Goal: Task Accomplishment & Management: Complete application form

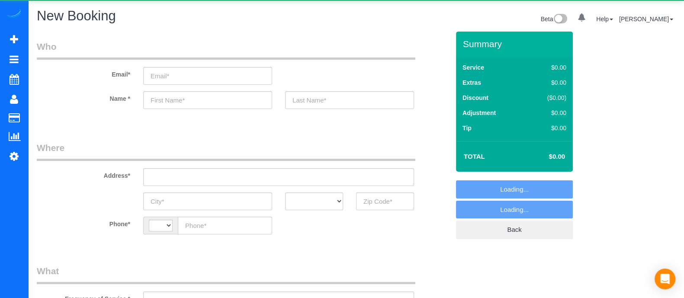
select select "object:375"
select select "string:[GEOGRAPHIC_DATA]"
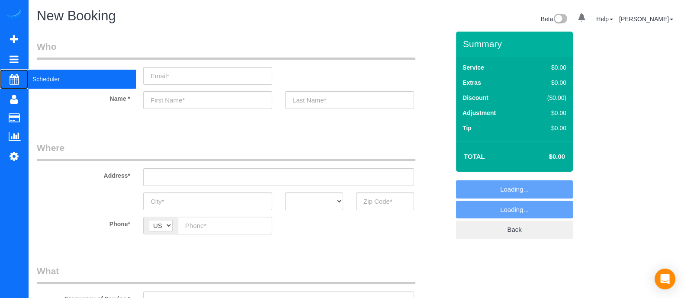
click at [74, 74] on span "Scheduler" at bounding box center [82, 79] width 108 height 20
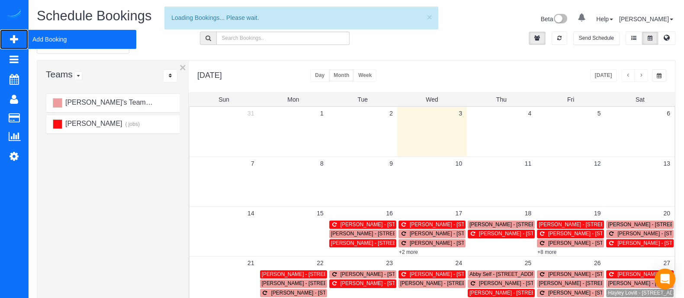
click at [57, 37] on span "Add Booking" at bounding box center [82, 39] width 108 height 20
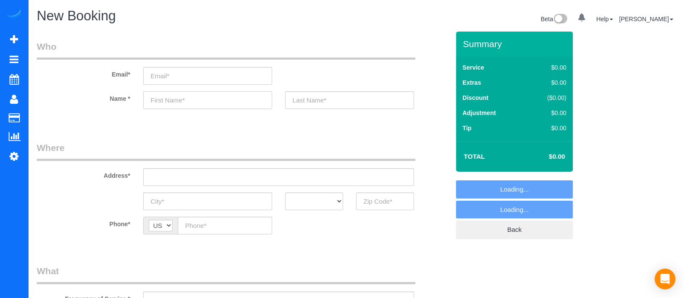
select select "object:1327"
click at [180, 103] on input "d" at bounding box center [207, 100] width 129 height 18
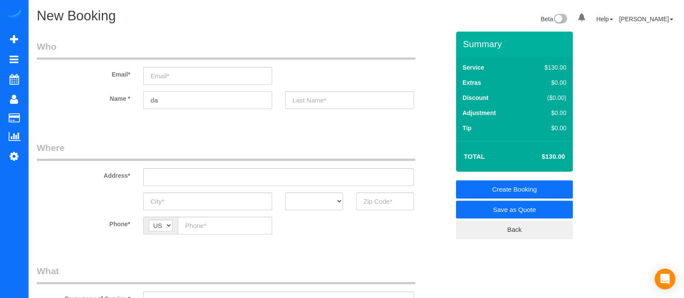
type input "d"
type input "[PERSON_NAME]"
click at [373, 204] on input "text" at bounding box center [385, 202] width 58 height 18
click at [336, 180] on input "text" at bounding box center [278, 177] width 271 height 18
drag, startPoint x: 390, startPoint y: 213, endPoint x: 385, endPoint y: 204, distance: 10.3
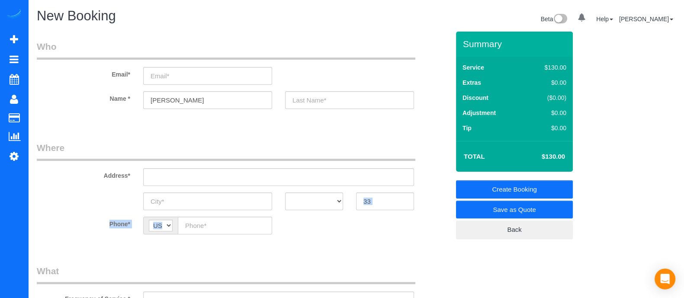
click at [385, 204] on fieldset "Where Address* AK AL AR AZ CA CO CT DC DE [GEOGRAPHIC_DATA] [GEOGRAPHIC_DATA] H…" at bounding box center [243, 195] width 413 height 106
type input "3"
click at [385, 204] on input "3" at bounding box center [385, 202] width 58 height 18
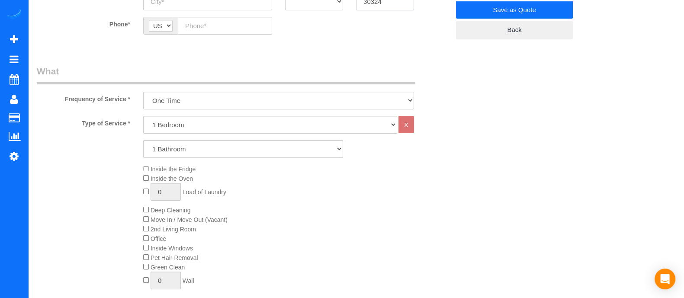
scroll to position [202, 0]
type input "30324"
click at [344, 216] on div "Inside the Fridge Inside the Oven 0 Load of Laundry Deep Cleaning Move In / Mov…" at bounding box center [296, 228] width 319 height 130
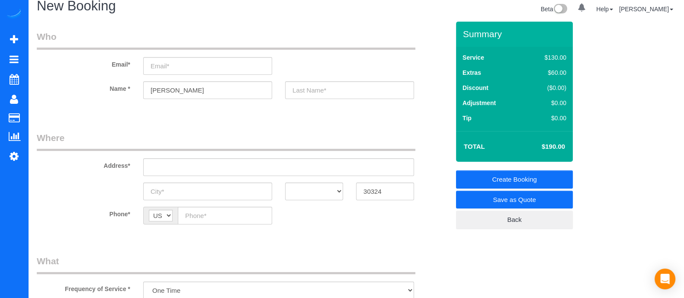
scroll to position [8, 0]
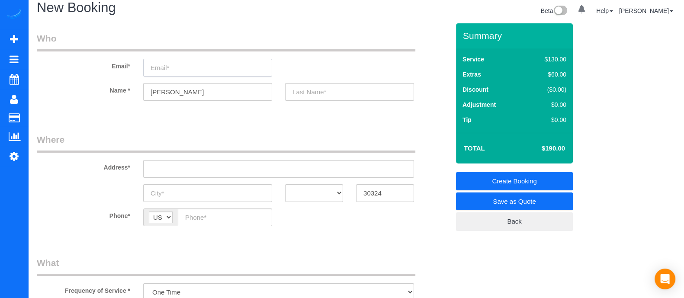
click at [206, 72] on input "email" at bounding box center [207, 68] width 129 height 18
click at [184, 64] on input "[EMAIL_ADDRESS][DOMAIN_NAME]" at bounding box center [207, 68] width 129 height 18
drag, startPoint x: 184, startPoint y: 64, endPoint x: 166, endPoint y: 65, distance: 17.4
click at [166, 65] on input "[EMAIL_ADDRESS][DOMAIN_NAME]" at bounding box center [207, 68] width 129 height 18
type input "[EMAIL_ADDRESS][DOMAIN_NAME]"
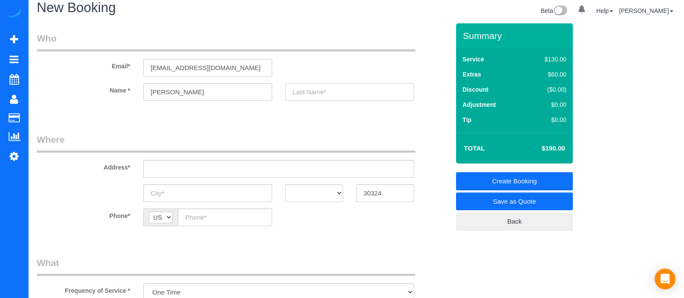
paste input "vehbiu"
click at [303, 90] on input "vehbiu" at bounding box center [349, 92] width 129 height 18
click at [296, 90] on input "vehbiu" at bounding box center [349, 92] width 129 height 18
type input "Vehbiu"
click at [256, 170] on input "text" at bounding box center [278, 169] width 271 height 18
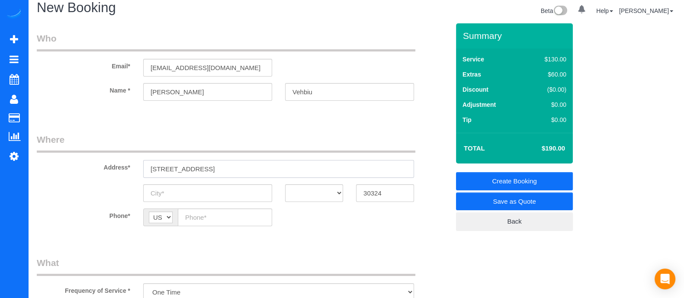
drag, startPoint x: 241, startPoint y: 172, endPoint x: 119, endPoint y: 178, distance: 122.2
click at [119, 178] on sui-booking-address "Address* [STREET_ADDRESS] AK AL AR AZ CA CO CT DC DE [GEOGRAPHIC_DATA] [GEOGRAP…" at bounding box center [243, 167] width 413 height 69
paste input "[PERSON_NAME] Atlanta [GEOGRAPHIC_DATA]"
type input "[STREET_ADDRESS][PERSON_NAME]"
click at [195, 191] on input "text" at bounding box center [207, 193] width 129 height 18
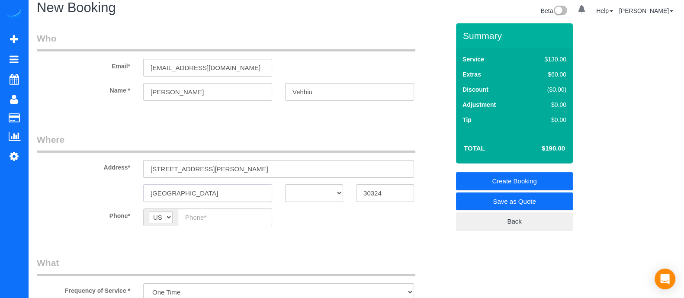
type input "[GEOGRAPHIC_DATA]"
click at [332, 189] on select "AK AL AR AZ CA CO CT DC DE [GEOGRAPHIC_DATA] [GEOGRAPHIC_DATA] HI IA ID IL IN K…" at bounding box center [314, 193] width 58 height 18
select select "GA"
click at [285, 184] on select "AK AL AR AZ CA CO CT DC DE [GEOGRAPHIC_DATA] [GEOGRAPHIC_DATA] HI IA ID IL IN K…" at bounding box center [314, 193] width 58 height 18
click at [256, 169] on input "[STREET_ADDRESS][PERSON_NAME]" at bounding box center [278, 169] width 271 height 18
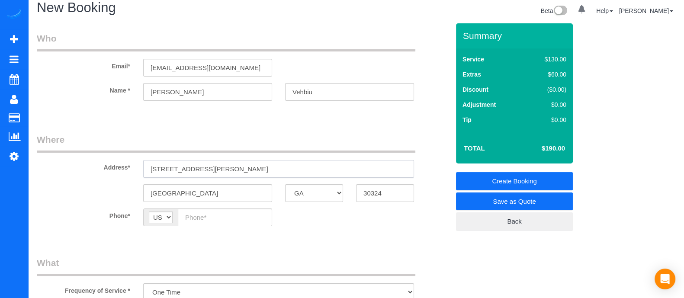
type input "[STREET_ADDRESS][PERSON_NAME]"
paste input "[PHONE_NUMBER]"
click at [218, 217] on input "[PHONE_NUMBER]" at bounding box center [225, 218] width 94 height 18
type input "[PHONE_NUMBER]"
drag, startPoint x: 323, startPoint y: 93, endPoint x: 279, endPoint y: 96, distance: 44.3
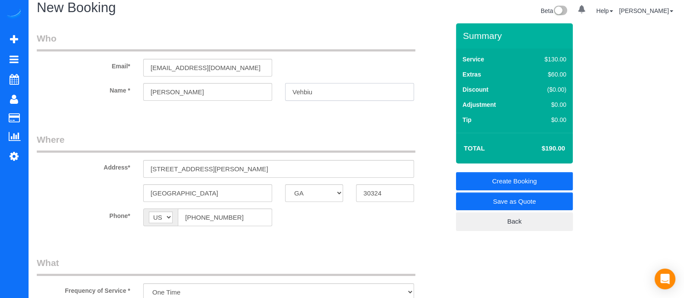
click at [279, 96] on div "Vehbiu" at bounding box center [350, 92] width 142 height 18
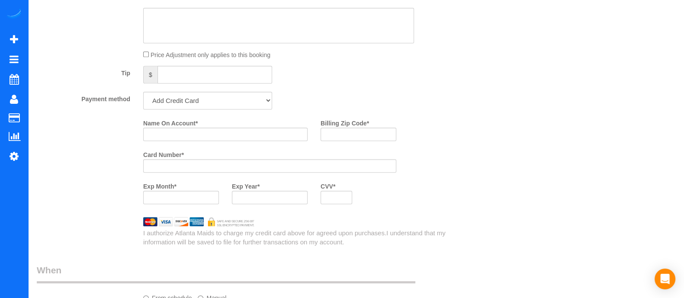
scroll to position [580, 0]
click at [286, 135] on input "Name On Account *" at bounding box center [225, 132] width 164 height 13
paste input "Vehbiu"
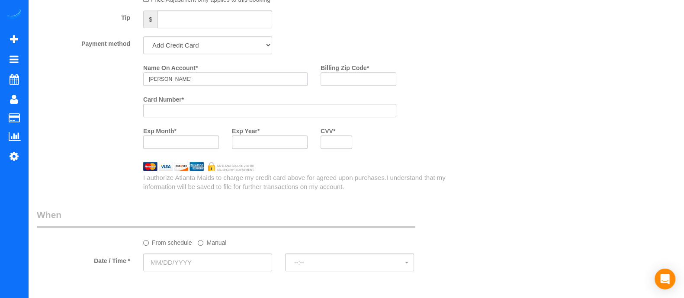
type input "[PERSON_NAME]"
click at [199, 261] on input "[DATE] 8:00AM" at bounding box center [243, 263] width 200 height 18
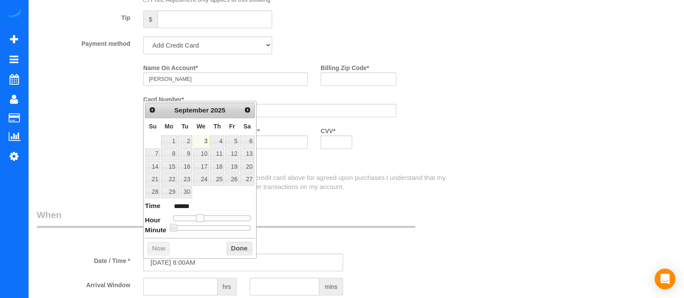
type input "[DATE] 9:00AM"
type input "******"
type input "[DATE] 10:00AM"
type input "*******"
type input "[DATE] 11:00AM"
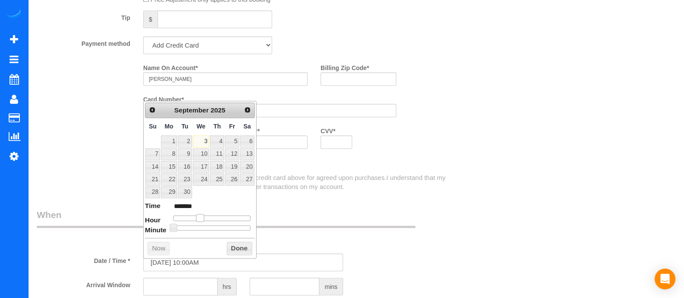
type input "*******"
type input "[DATE] 12:00PM"
type input "*******"
type input "[DATE] 1:00PM"
type input "******"
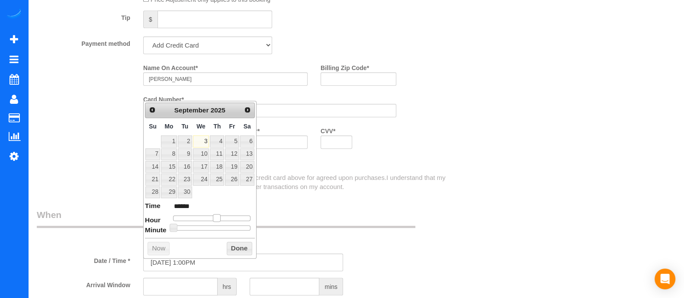
type input "[DATE] 2:00PM"
type input "******"
type input "[DATE] 3:00PM"
type input "******"
type input "[DATE] 4:00PM"
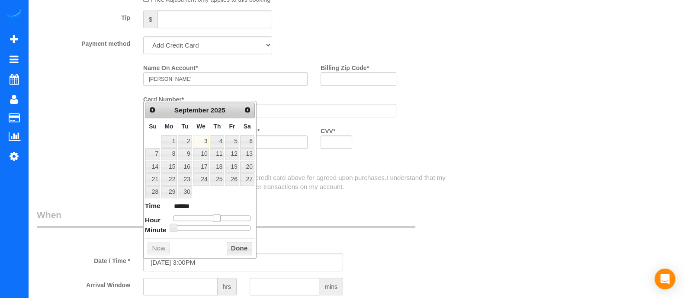
type input "******"
type input "[DATE] 5:00PM"
type input "******"
type input "[DATE] 6:00PM"
type input "******"
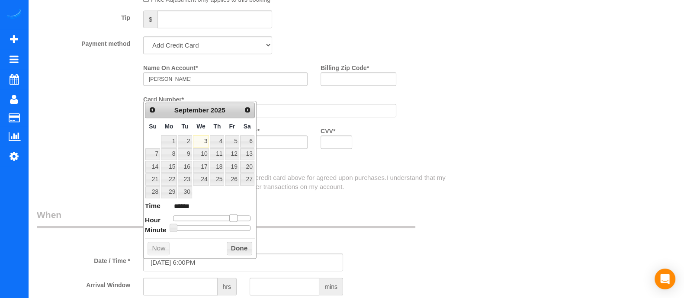
type input "[DATE] 5:00PM"
type input "******"
drag, startPoint x: 199, startPoint y: 219, endPoint x: 229, endPoint y: 220, distance: 29.9
click at [229, 220] on span at bounding box center [230, 218] width 8 height 8
click at [234, 242] on button "Done" at bounding box center [240, 249] width 26 height 14
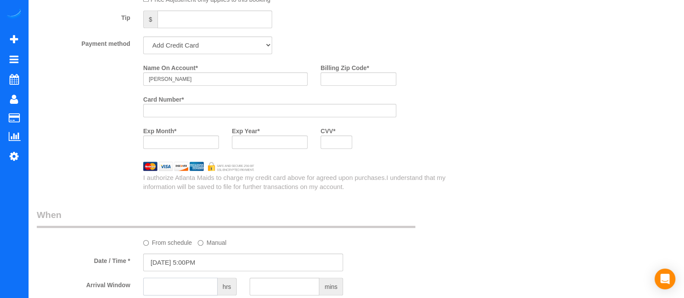
click at [191, 290] on input "text" at bounding box center [180, 287] width 74 height 18
type input "1"
click at [361, 83] on input "Billing Zip Code *" at bounding box center [359, 78] width 76 height 13
type input "33021"
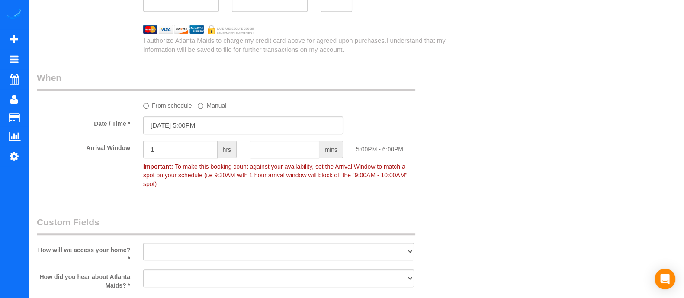
scroll to position [768, 0]
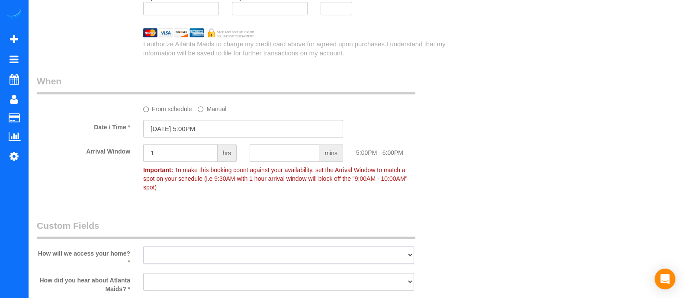
click at [353, 246] on select "I will leave a key I will provide an access code Someone will be home Go to apa…" at bounding box center [278, 255] width 271 height 18
select select "number:3"
click at [143, 246] on select "I will leave a key I will provide an access code Someone will be home Go to apa…" at bounding box center [278, 255] width 271 height 18
click at [263, 284] on select "Google Yelp From a friend Social media Other" at bounding box center [278, 282] width 271 height 18
select select "number:6"
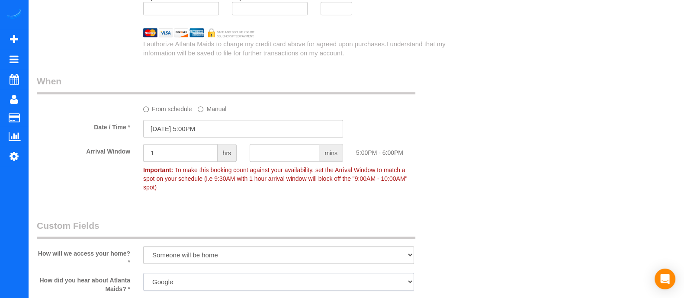
click at [143, 273] on select "Google Yelp From a friend Social media Other" at bounding box center [278, 282] width 271 height 18
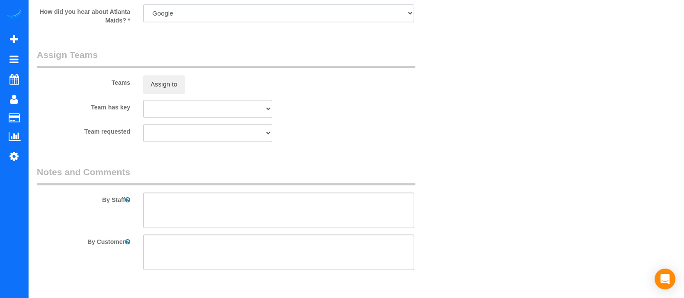
scroll to position [1039, 0]
click at [394, 212] on textarea at bounding box center [278, 207] width 271 height 35
type textarea "park in the 1st floor."
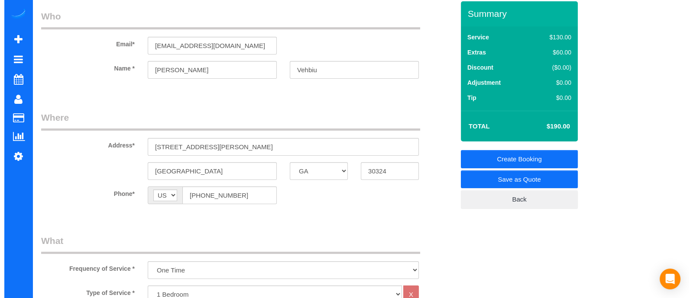
scroll to position [0, 0]
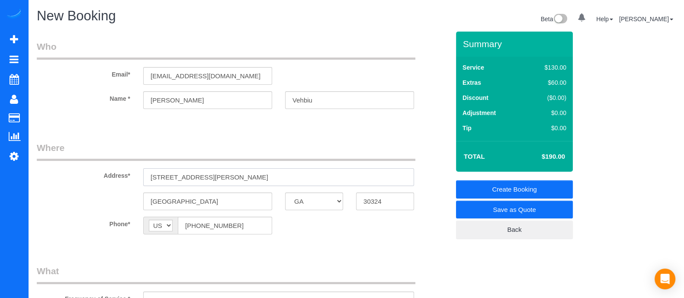
drag, startPoint x: 235, startPoint y: 178, endPoint x: 147, endPoint y: 184, distance: 88.5
click at [147, 184] on input "[STREET_ADDRESS][PERSON_NAME]" at bounding box center [278, 177] width 271 height 18
paste input "NEAtlanta, GA 30324, [GEOGRAPHIC_DATA]"
click at [213, 174] on input "[STREET_ADDRESS][PERSON_NAME]" at bounding box center [278, 177] width 271 height 18
type input "[STREET_ADDRESS][PERSON_NAME]"
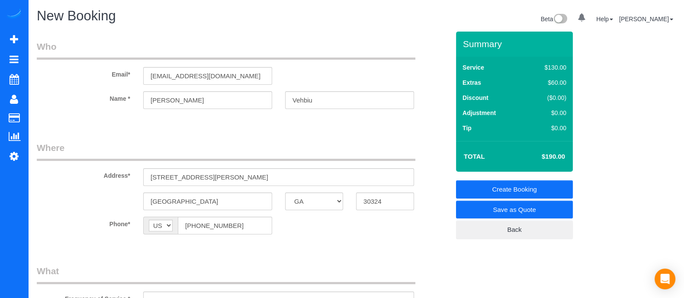
drag, startPoint x: 599, startPoint y: 214, endPoint x: 543, endPoint y: 188, distance: 61.4
click at [543, 188] on div "Summary Service $130.00 Extras $60.00 Discount ($0.00) Adjustment $0.00 Tip $0.…" at bounding box center [530, 144] width 160 height 225
click at [543, 188] on link "Create Booking" at bounding box center [514, 189] width 117 height 18
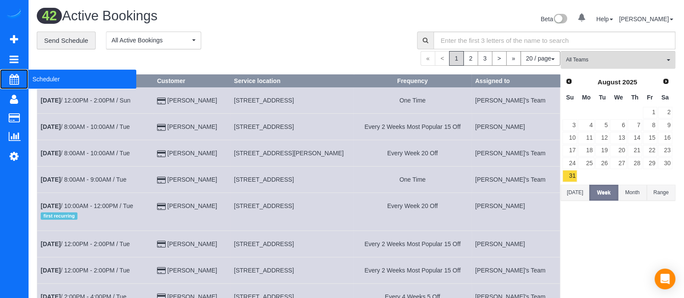
click at [39, 79] on span "Scheduler" at bounding box center [82, 79] width 108 height 20
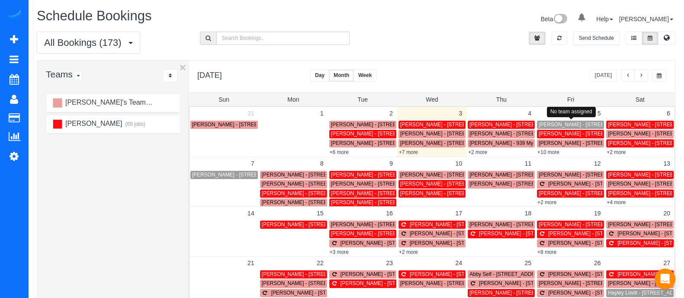
click at [554, 127] on span "[PERSON_NAME] - [STREET_ADDRESS][PERSON_NAME]" at bounding box center [609, 125] width 140 height 6
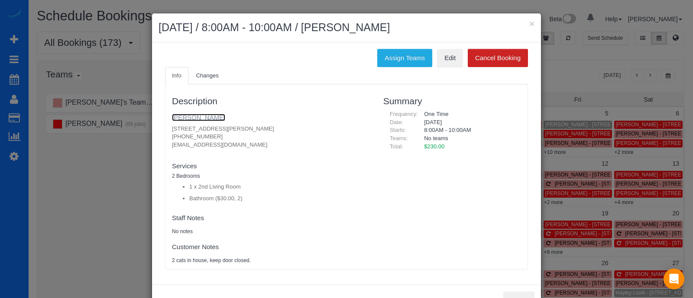
click at [203, 120] on link "[PERSON_NAME]" at bounding box center [198, 117] width 53 height 7
